Goal: Task Accomplishment & Management: Complete application form

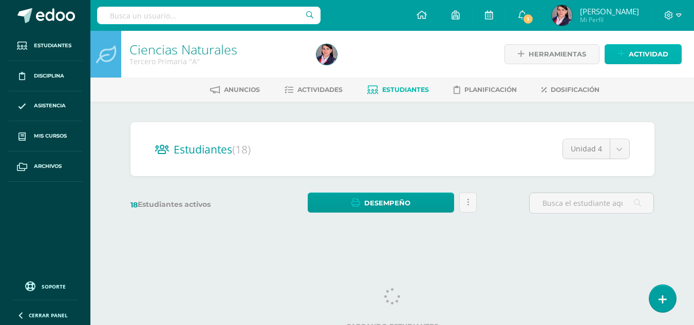
click at [637, 54] on span "Actividad" at bounding box center [648, 54] width 40 height 19
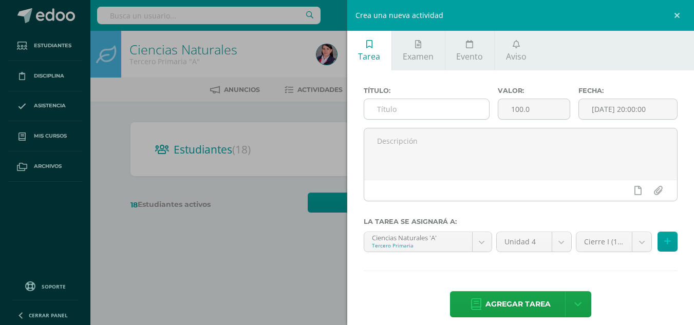
click at [412, 114] on input "text" at bounding box center [426, 109] width 125 height 20
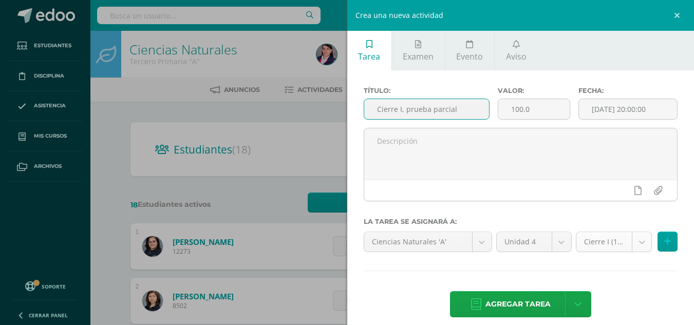
type input "Cierre I, prueba parcial"
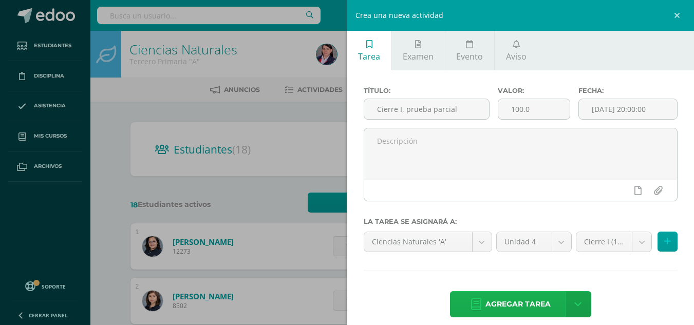
click at [523, 306] on span "Agregar tarea" at bounding box center [517, 304] width 65 height 25
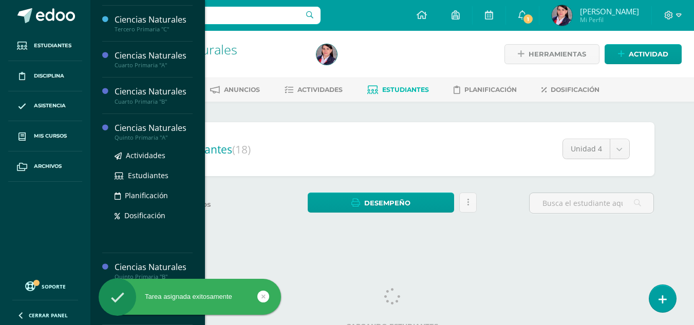
scroll to position [9, 0]
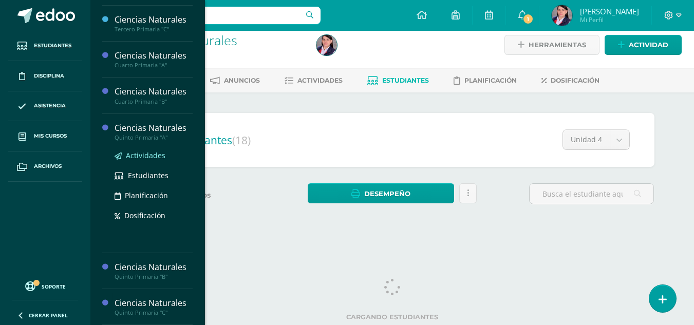
click at [140, 155] on span "Actividades" at bounding box center [146, 155] width 40 height 10
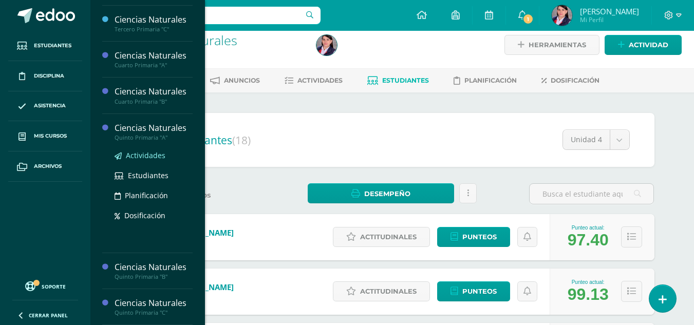
scroll to position [0, 0]
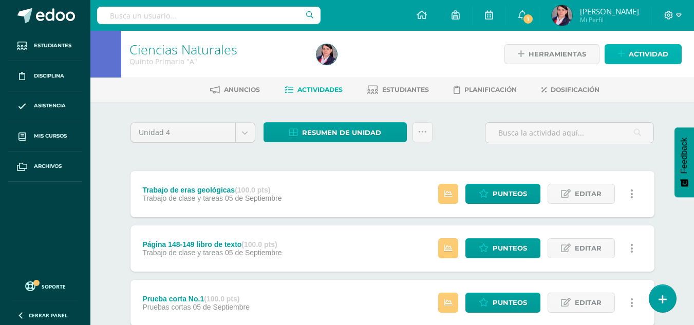
click at [649, 50] on span "Actividad" at bounding box center [648, 54] width 40 height 19
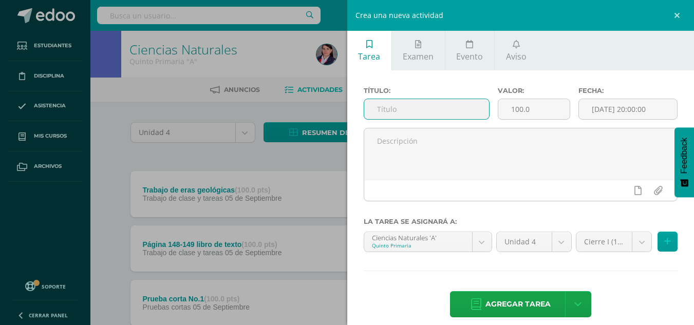
click at [411, 106] on input "text" at bounding box center [426, 109] width 125 height 20
type input "Cierre I, prueba parcial"
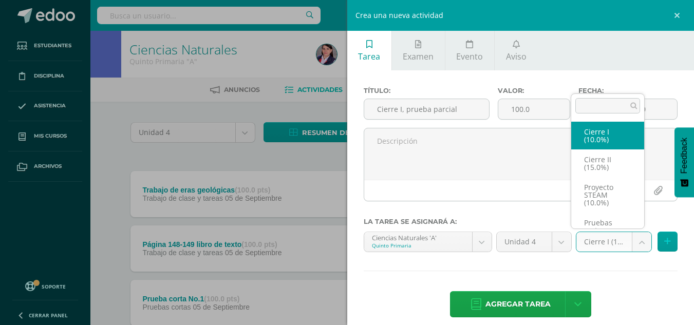
click at [632, 241] on body "Estudiantes Disciplina Asistencia Mis cursos Archivos Soporte Ayuda Reportar un…" at bounding box center [347, 224] width 694 height 449
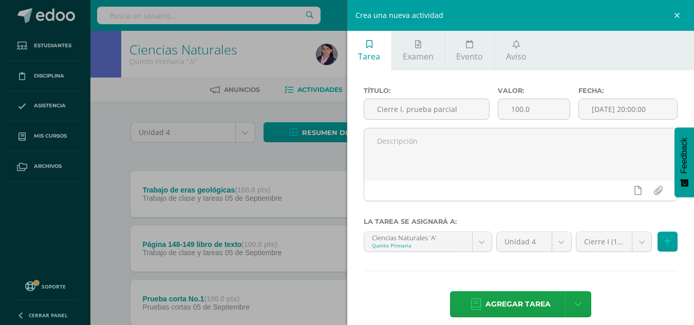
click at [514, 304] on body "Estudiantes Disciplina Asistencia Mis cursos Archivos Soporte Ayuda Reportar un…" at bounding box center [347, 224] width 694 height 449
click at [514, 304] on span "Agregar tarea" at bounding box center [517, 304] width 65 height 25
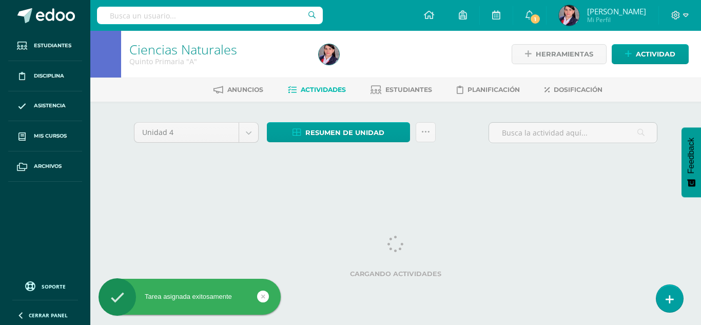
click at [322, 88] on span "Actividades" at bounding box center [323, 90] width 45 height 8
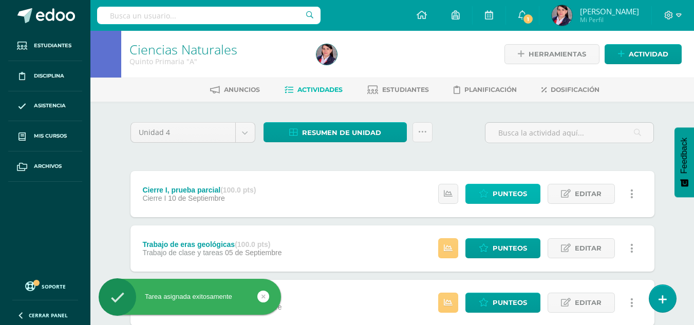
click at [516, 195] on span "Punteos" at bounding box center [509, 193] width 34 height 19
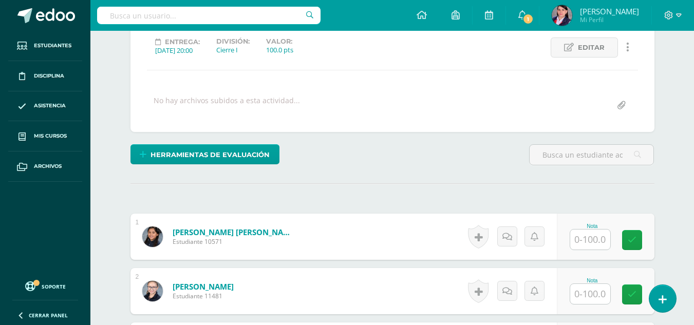
scroll to position [144, 0]
click at [589, 238] on input "text" at bounding box center [590, 239] width 40 height 20
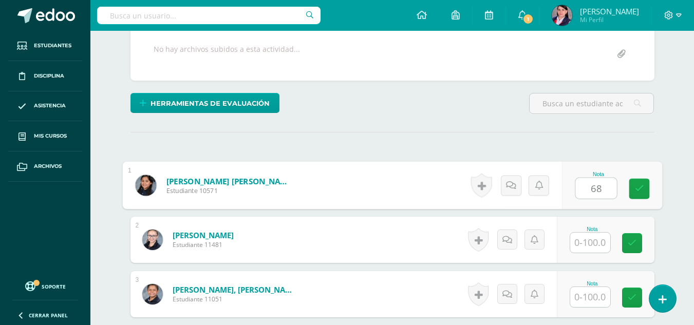
scroll to position [195, 0]
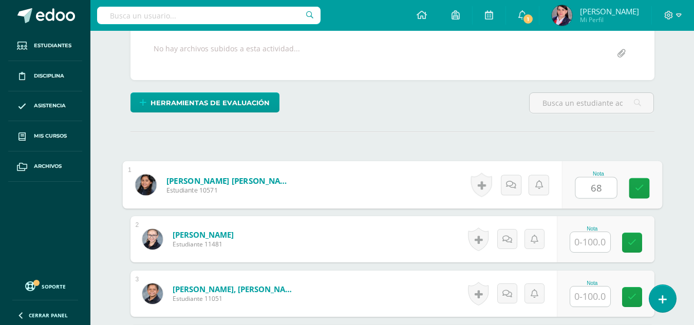
type input "68"
click at [585, 246] on input "text" at bounding box center [590, 242] width 40 height 20
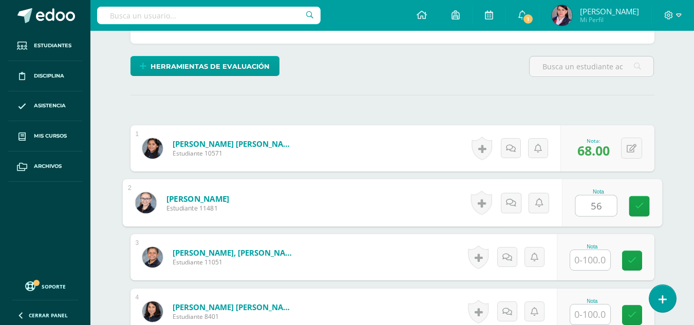
scroll to position [298, 0]
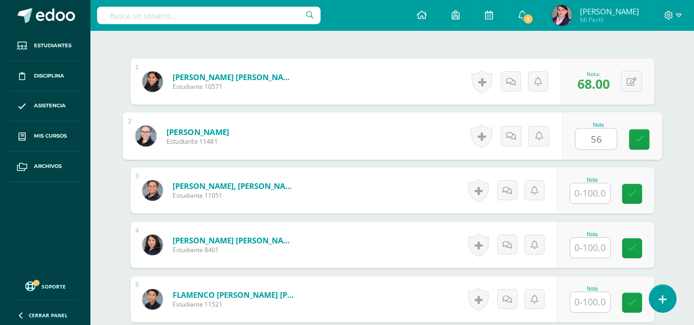
type input "56"
click at [588, 193] on input "text" at bounding box center [590, 193] width 40 height 20
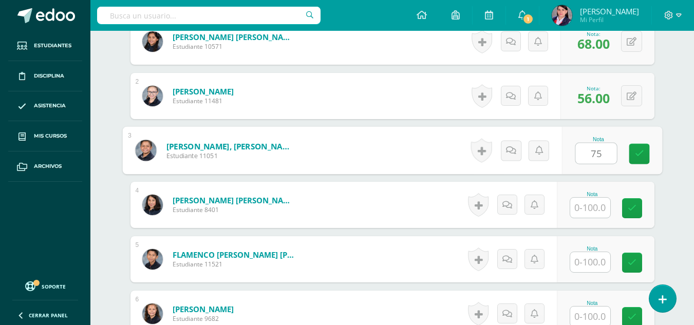
scroll to position [350, 0]
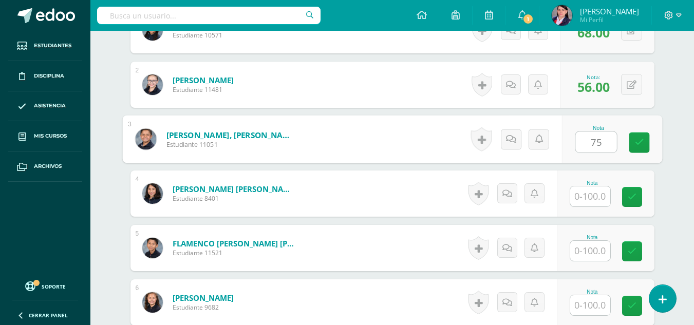
type input "75"
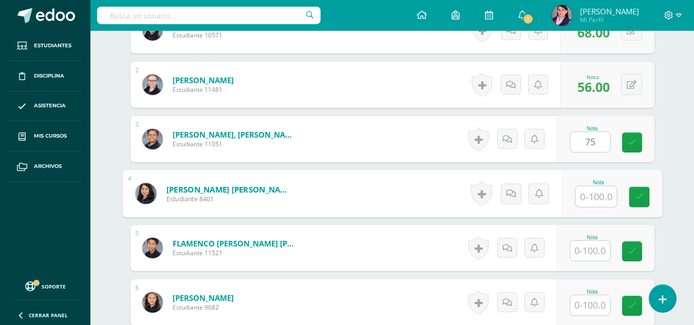
click at [586, 192] on input "text" at bounding box center [595, 196] width 41 height 21
type input "82"
click at [587, 248] on input "text" at bounding box center [590, 251] width 40 height 20
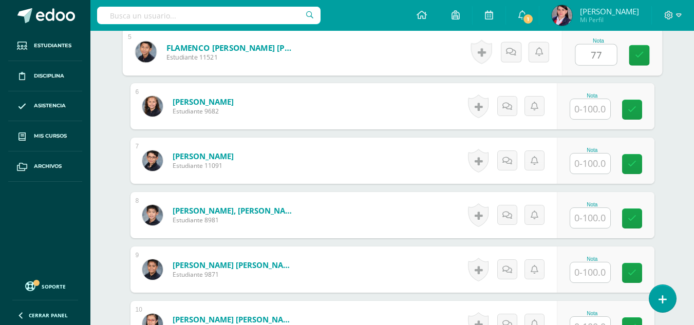
scroll to position [555, 0]
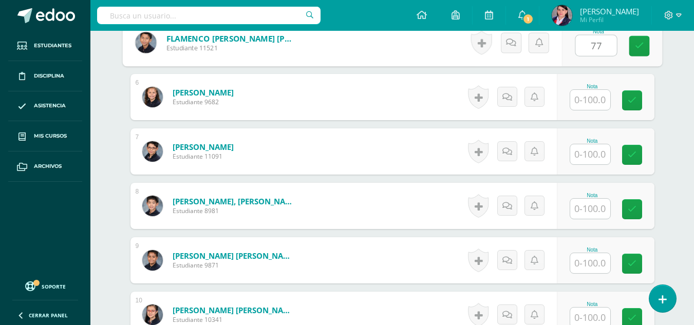
type input "77"
click at [589, 101] on input "text" at bounding box center [590, 100] width 40 height 20
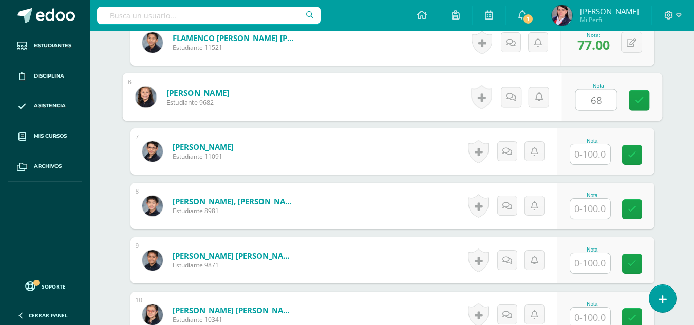
type input "68"
click at [591, 151] on input "text" at bounding box center [590, 154] width 40 height 20
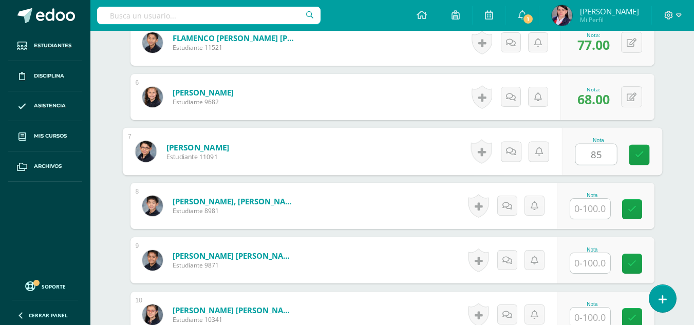
type input "85"
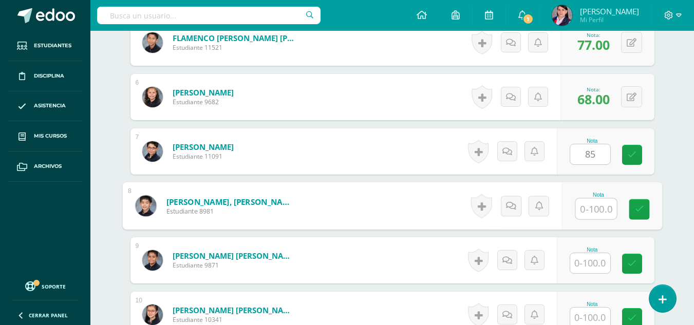
click at [595, 211] on input "text" at bounding box center [595, 209] width 41 height 21
type input "67"
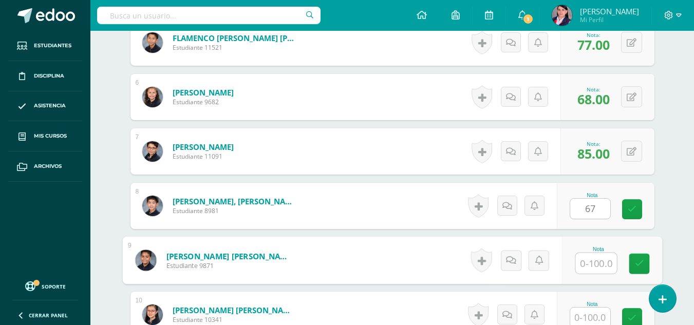
click at [591, 263] on input "text" at bounding box center [595, 263] width 41 height 21
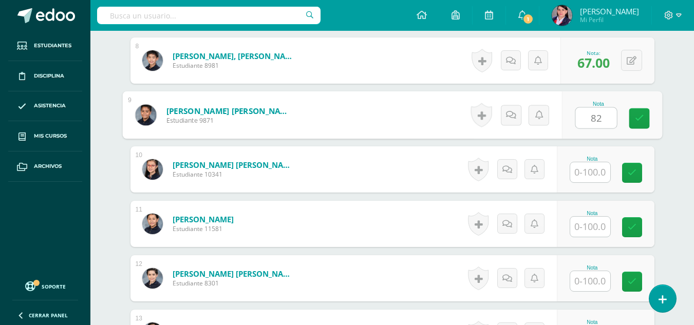
scroll to position [709, 0]
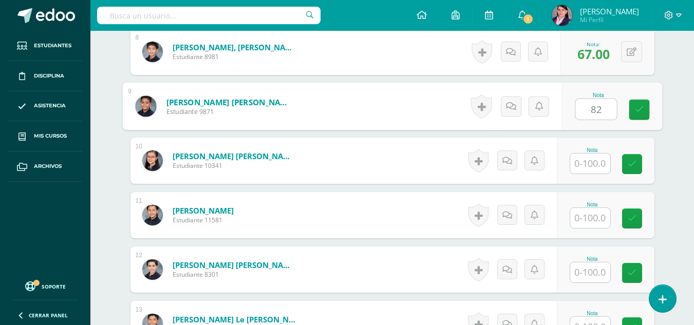
type input "82"
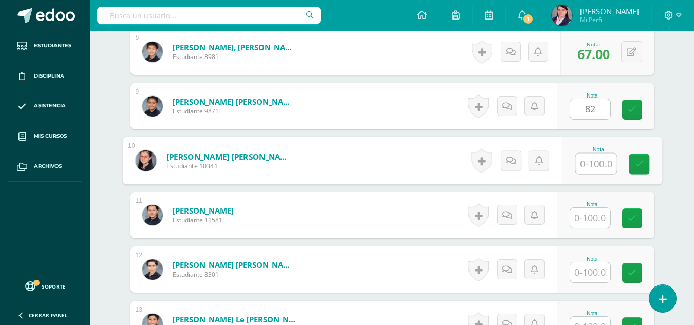
click at [583, 165] on input "text" at bounding box center [595, 163] width 41 height 21
type input "91"
click at [588, 218] on input "text" at bounding box center [590, 218] width 40 height 20
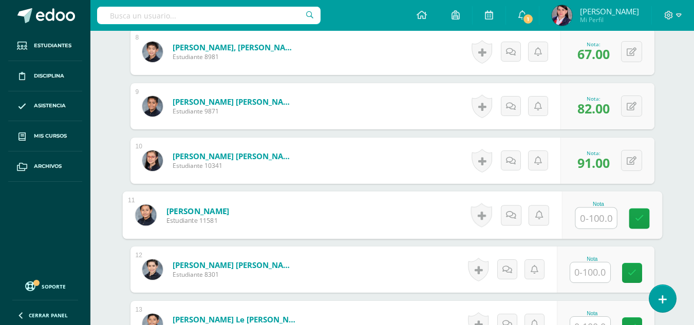
scroll to position [760, 0]
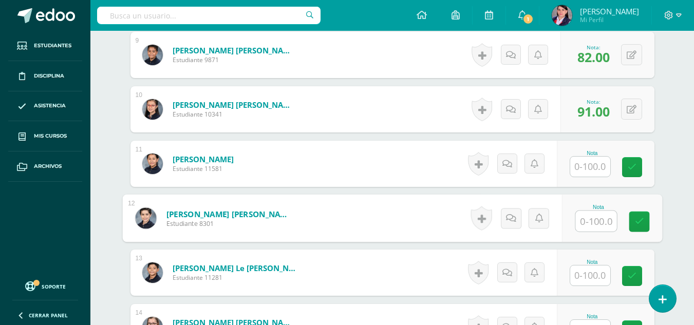
click at [588, 220] on input "text" at bounding box center [595, 221] width 41 height 21
type input "95"
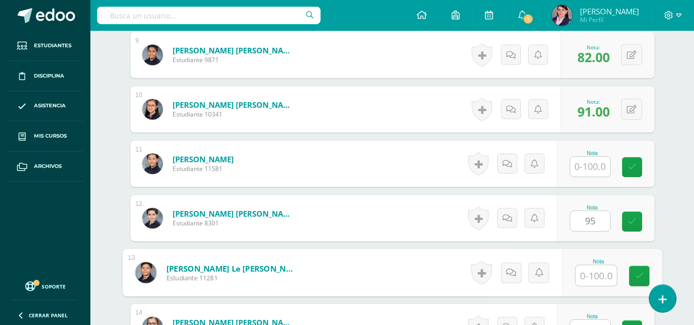
click at [590, 276] on input "text" at bounding box center [595, 275] width 41 height 21
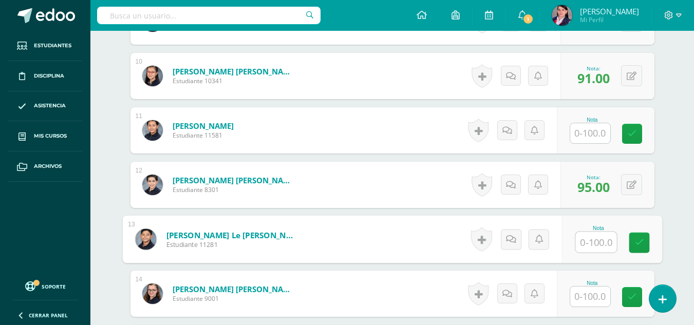
scroll to position [812, 0]
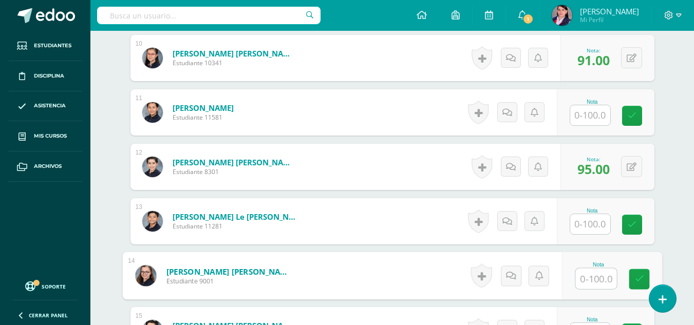
click at [587, 275] on input "text" at bounding box center [595, 278] width 41 height 21
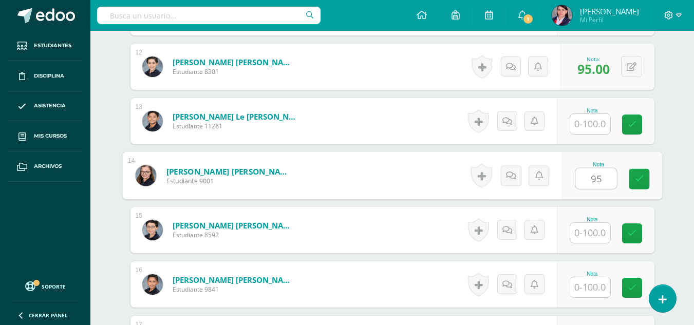
scroll to position [914, 0]
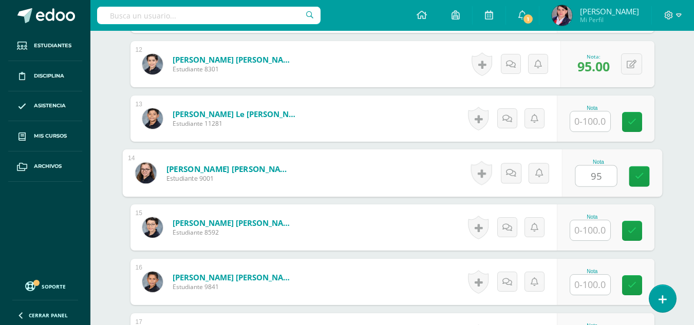
type input "95"
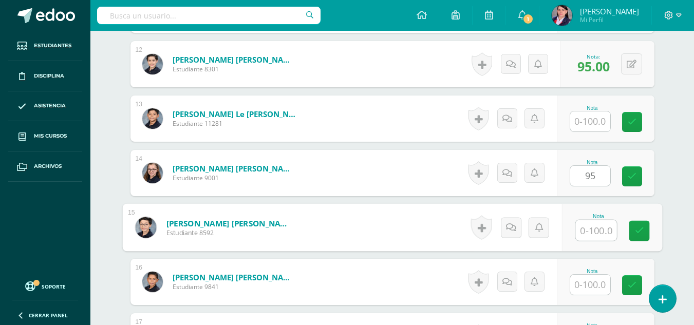
click at [588, 230] on input "text" at bounding box center [595, 230] width 41 height 21
type input "55"
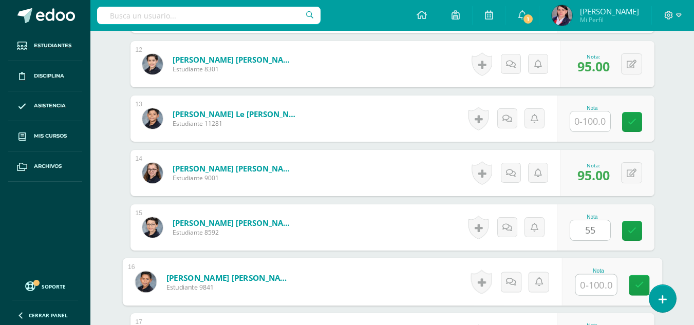
click at [592, 288] on input "text" at bounding box center [595, 285] width 41 height 21
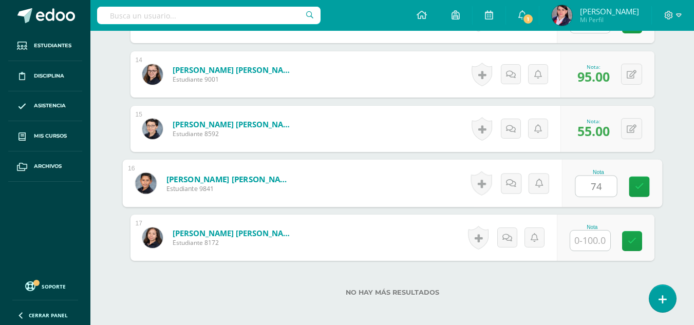
scroll to position [1017, 0]
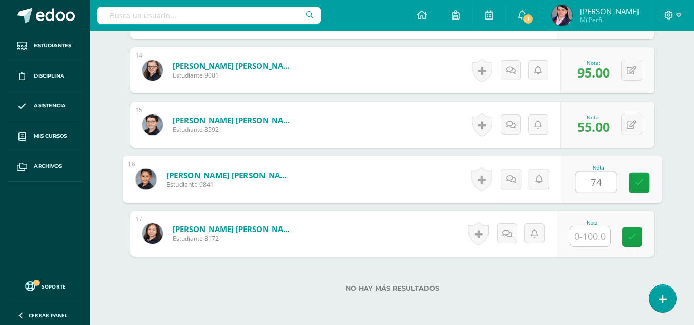
type input "74"
click at [591, 239] on input "text" at bounding box center [590, 236] width 40 height 20
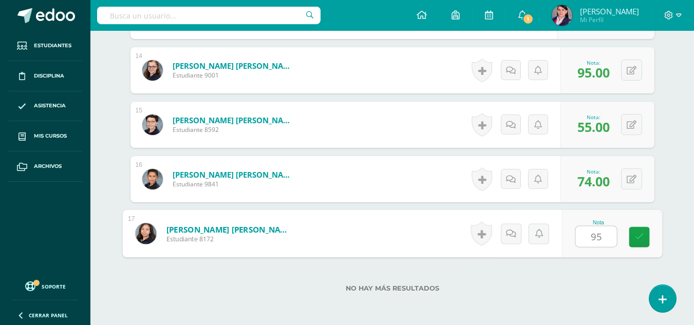
type input "95"
click at [587, 288] on label "No hay más resultados" at bounding box center [392, 288] width 524 height 8
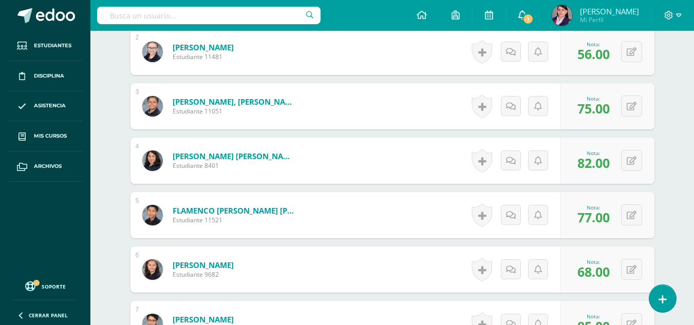
scroll to position [298, 0]
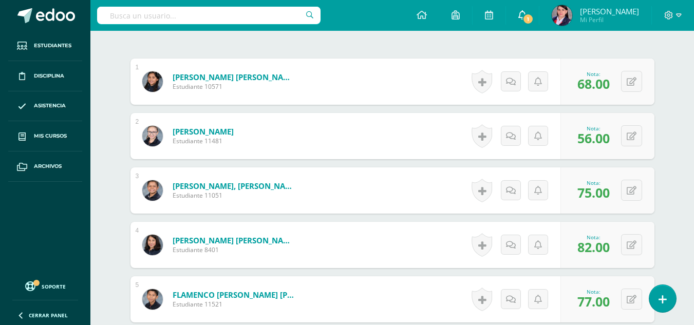
click at [521, 14] on icon at bounding box center [522, 14] width 8 height 9
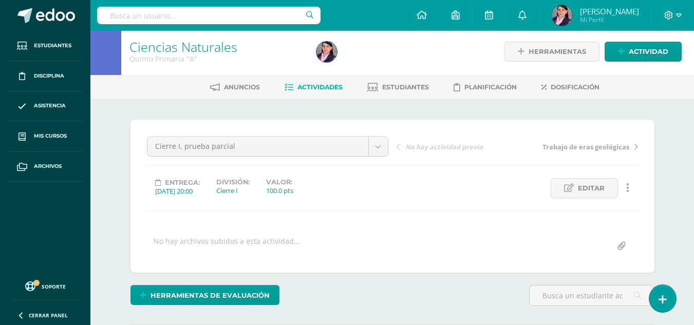
scroll to position [0, 0]
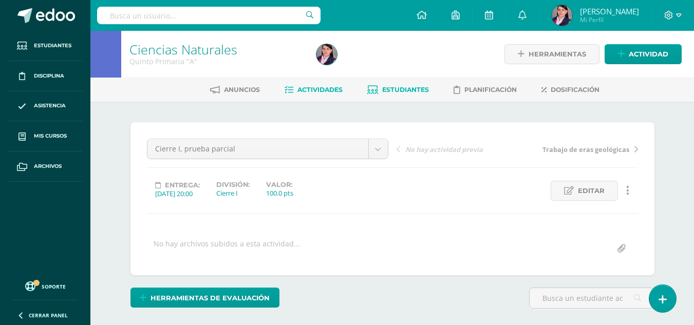
click at [396, 88] on span "Estudiantes" at bounding box center [405, 90] width 47 height 8
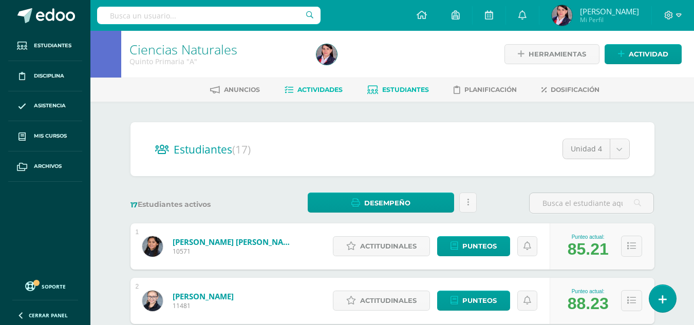
click at [326, 90] on span "Actividades" at bounding box center [319, 90] width 45 height 8
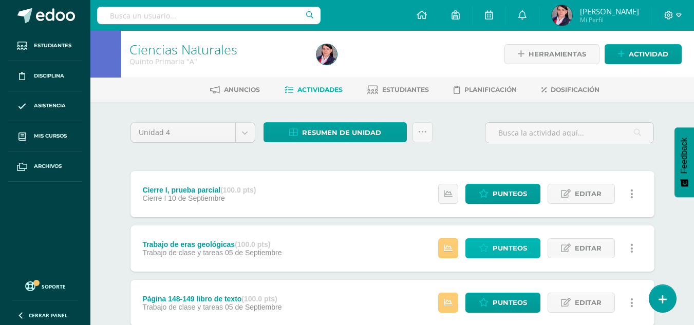
click at [496, 245] on span "Punteos" at bounding box center [509, 248] width 34 height 19
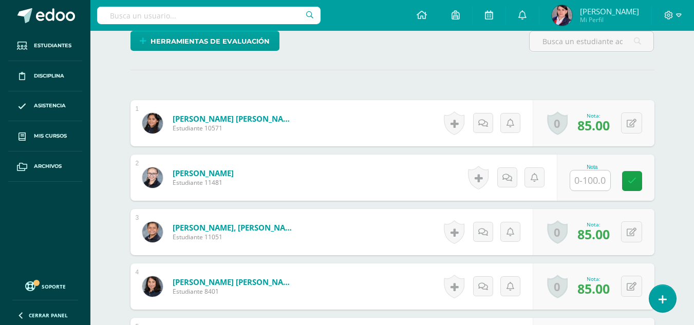
scroll to position [257, 0]
click at [594, 177] on input "text" at bounding box center [590, 180] width 40 height 20
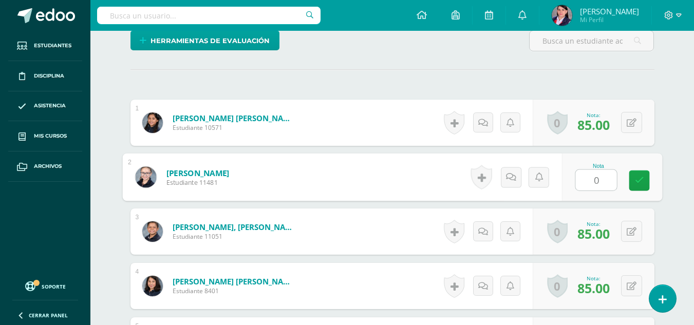
type input "0"
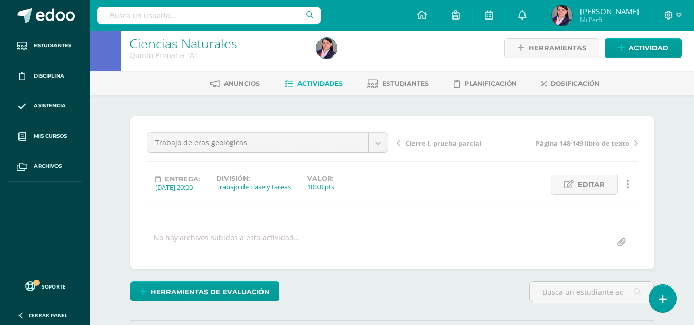
scroll to position [0, 0]
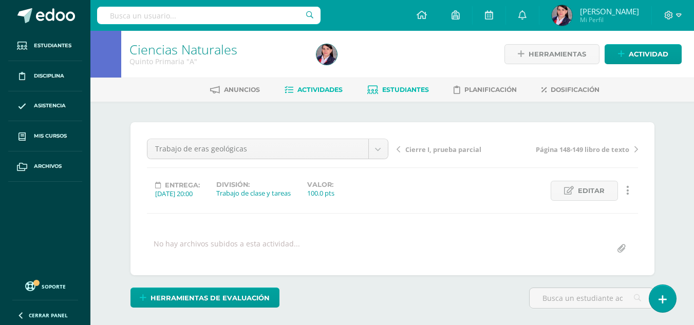
click at [392, 91] on span "Estudiantes" at bounding box center [405, 90] width 47 height 8
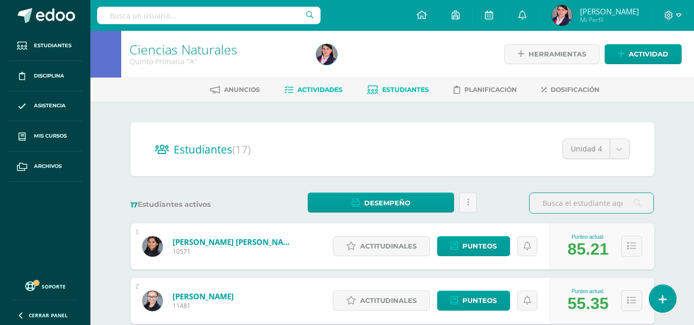
click at [321, 92] on span "Actividades" at bounding box center [319, 90] width 45 height 8
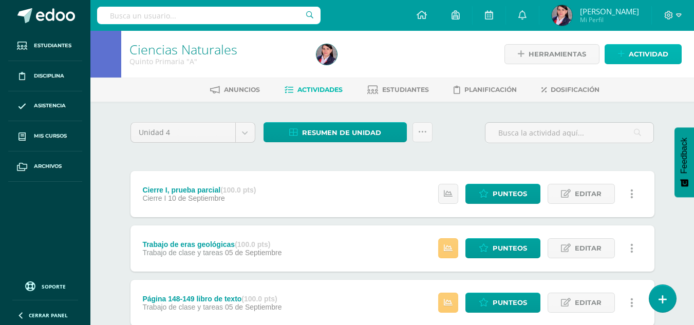
click at [637, 56] on span "Actividad" at bounding box center [648, 54] width 40 height 19
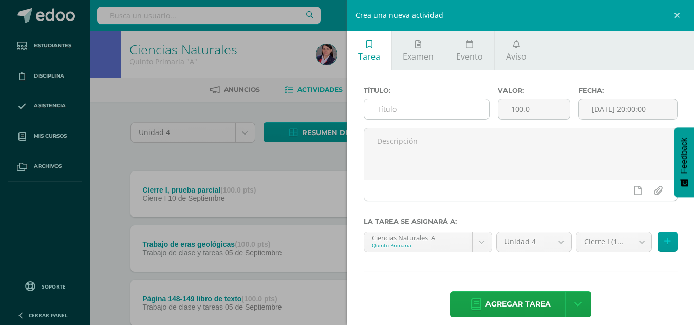
click at [388, 111] on input "text" at bounding box center [426, 109] width 125 height 20
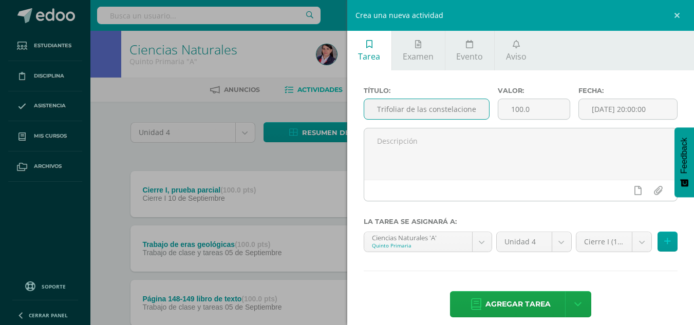
scroll to position [0, 3]
type input "Trifoliar de las constelaciones"
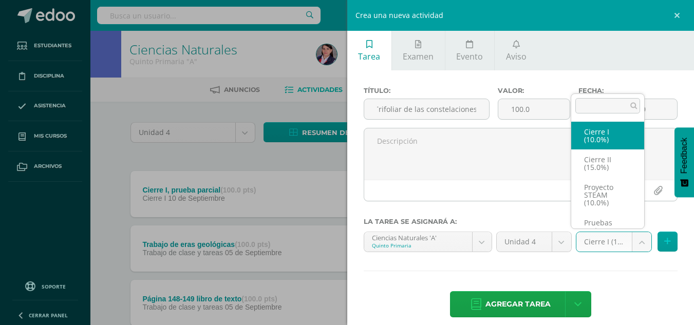
click at [636, 241] on body "Estudiantes Disciplina Asistencia Mis cursos Archivos Soporte Ayuda Reportar un…" at bounding box center [347, 251] width 694 height 503
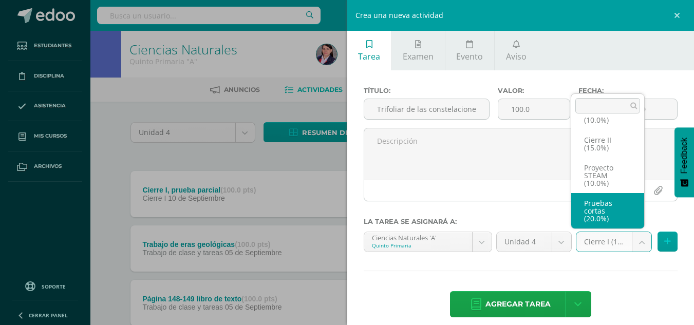
scroll to position [67, 0]
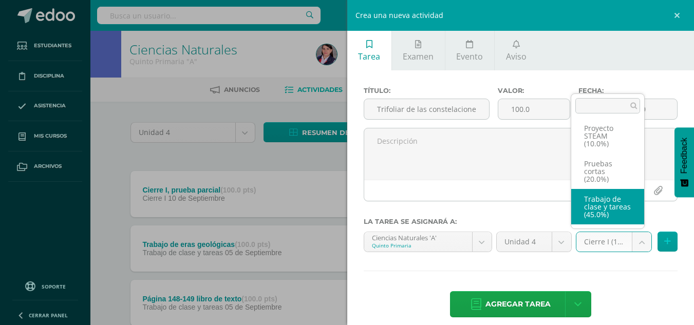
select select "233473"
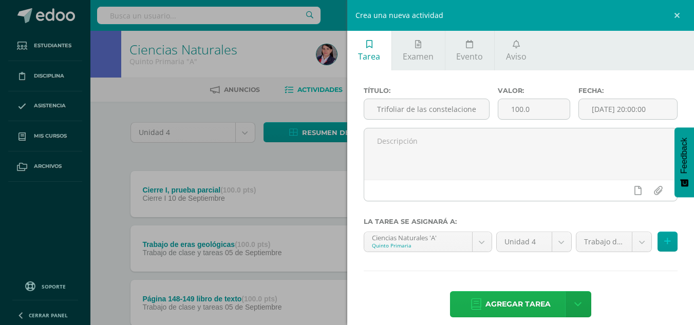
click at [517, 301] on span "Agregar tarea" at bounding box center [517, 304] width 65 height 25
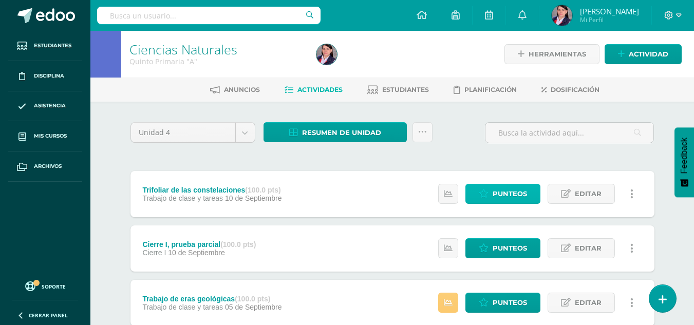
click at [496, 197] on span "Punteos" at bounding box center [509, 193] width 34 height 19
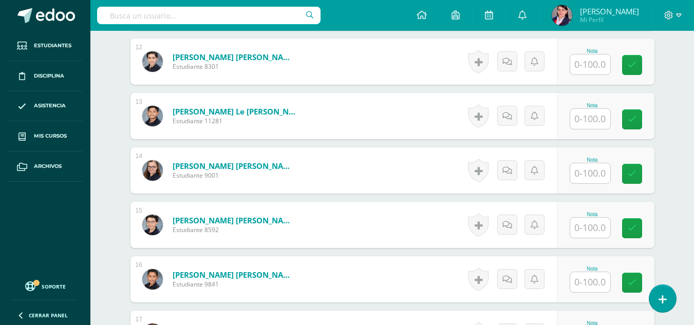
scroll to position [975, 0]
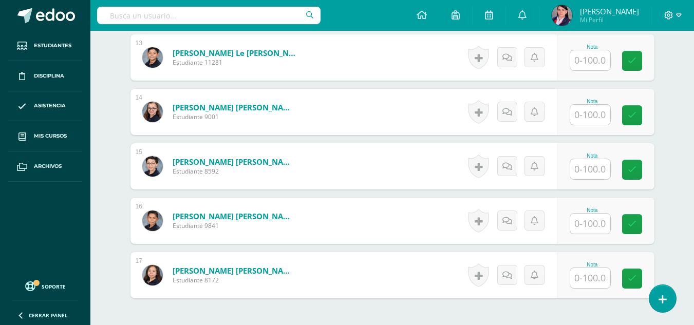
click at [586, 172] on input "text" at bounding box center [590, 169] width 40 height 20
type input "90"
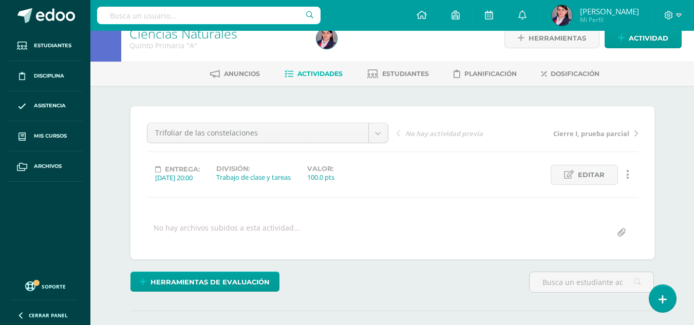
scroll to position [0, 0]
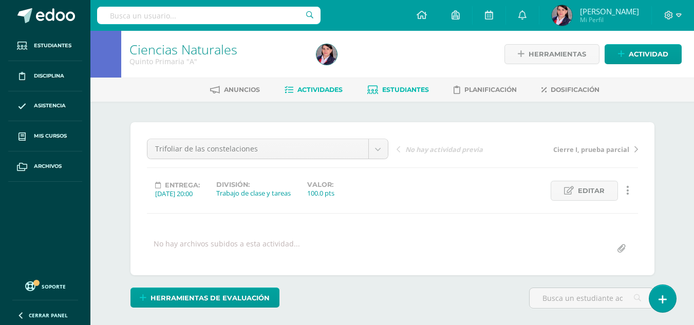
click at [384, 92] on span "Estudiantes" at bounding box center [405, 90] width 47 height 8
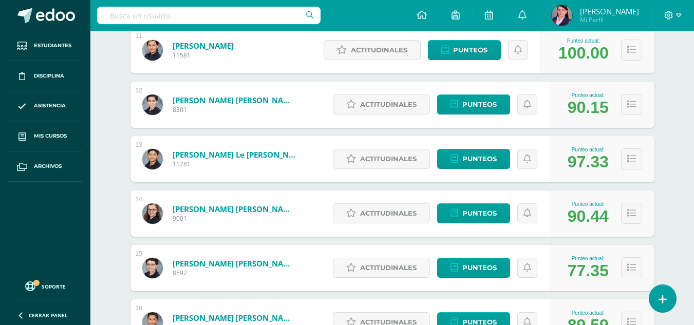
scroll to position [756, 0]
